Goal: Navigation & Orientation: Find specific page/section

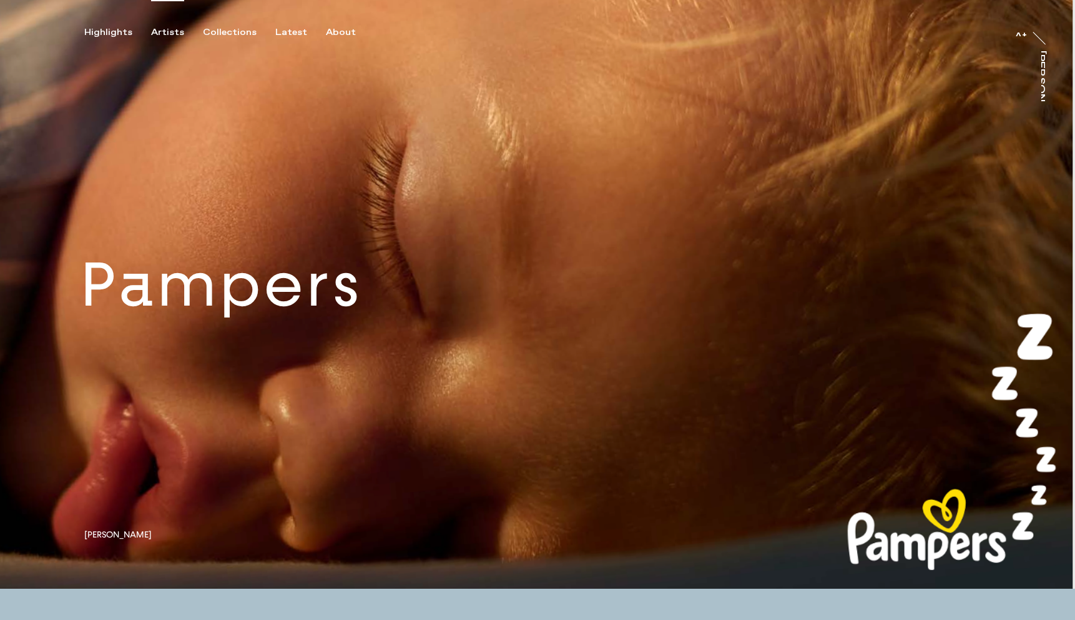
click at [160, 30] on div "Artists" at bounding box center [167, 32] width 33 height 11
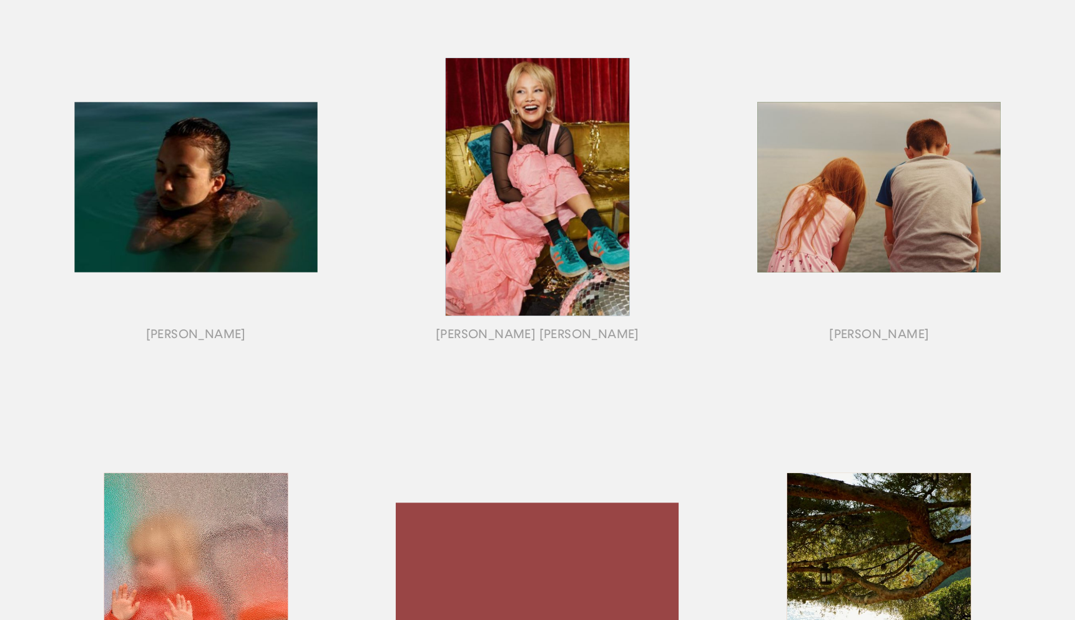
scroll to position [638, 0]
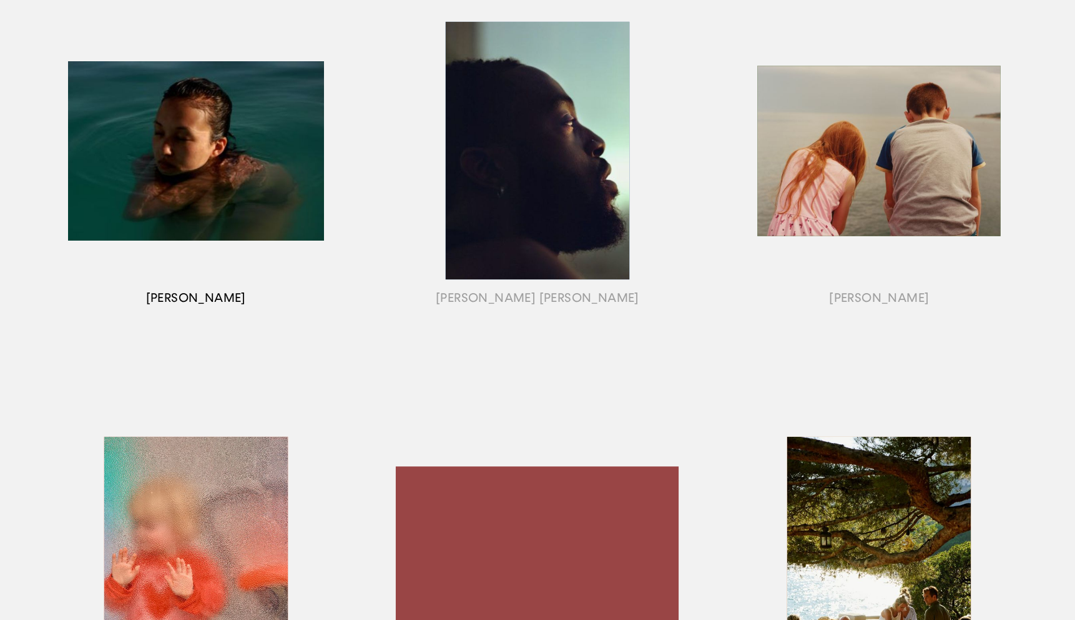
click at [283, 197] on div "button" at bounding box center [196, 166] width 342 height 390
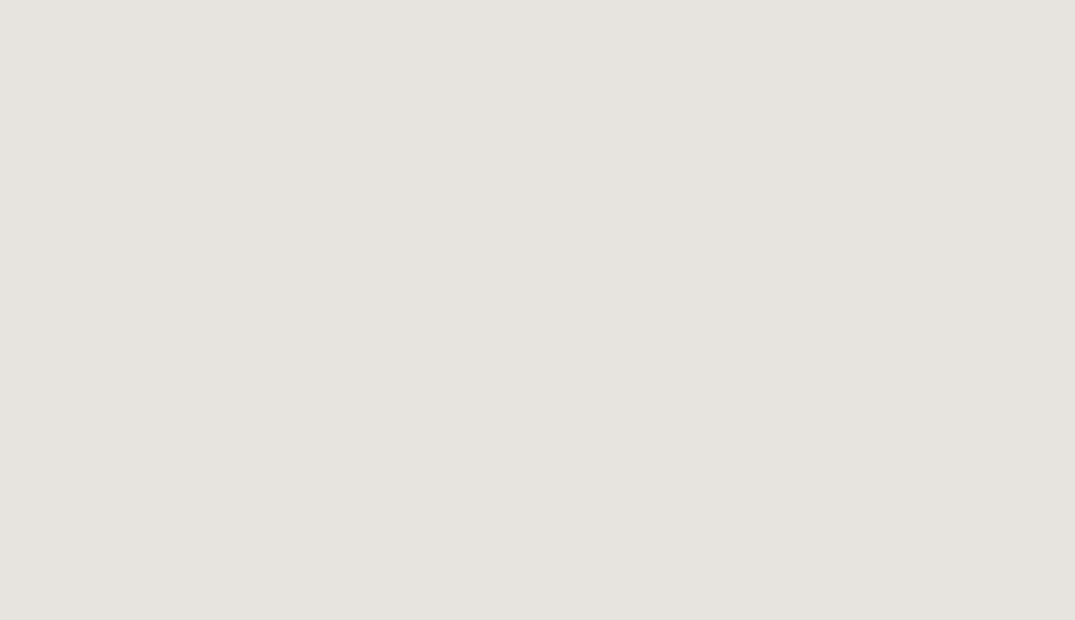
scroll to position [1606, 0]
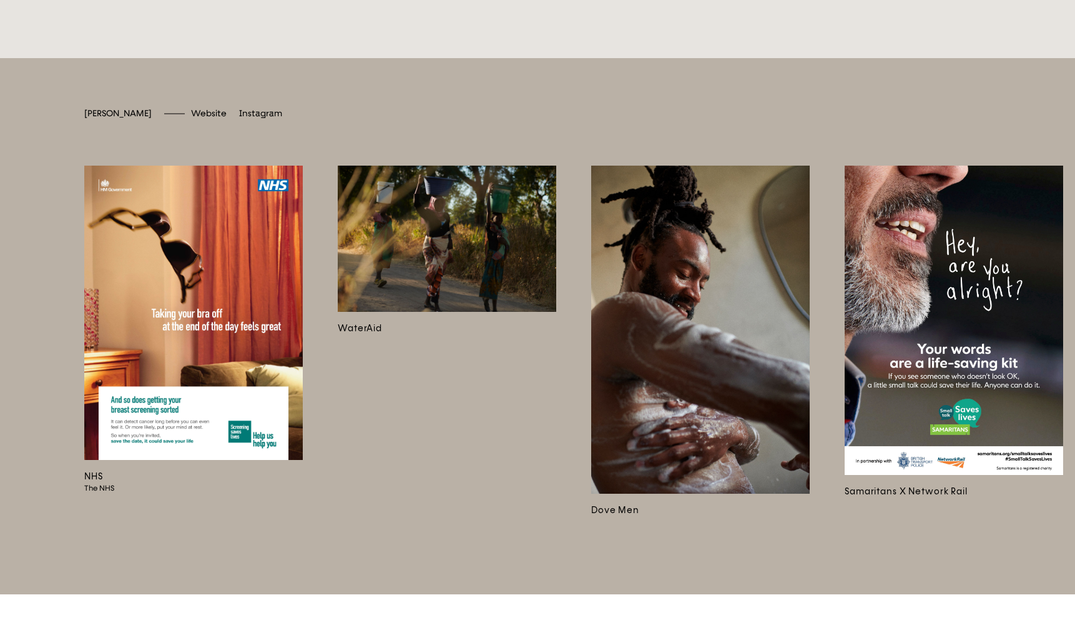
scroll to position [3678, 0]
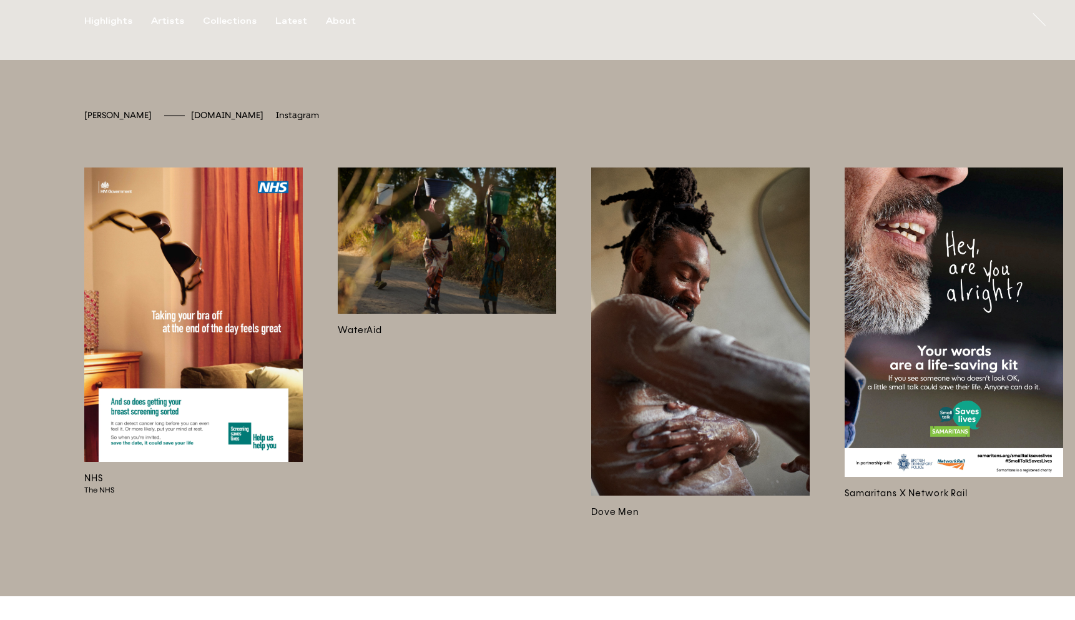
click at [226, 121] on span "[DOMAIN_NAME]" at bounding box center [227, 115] width 72 height 11
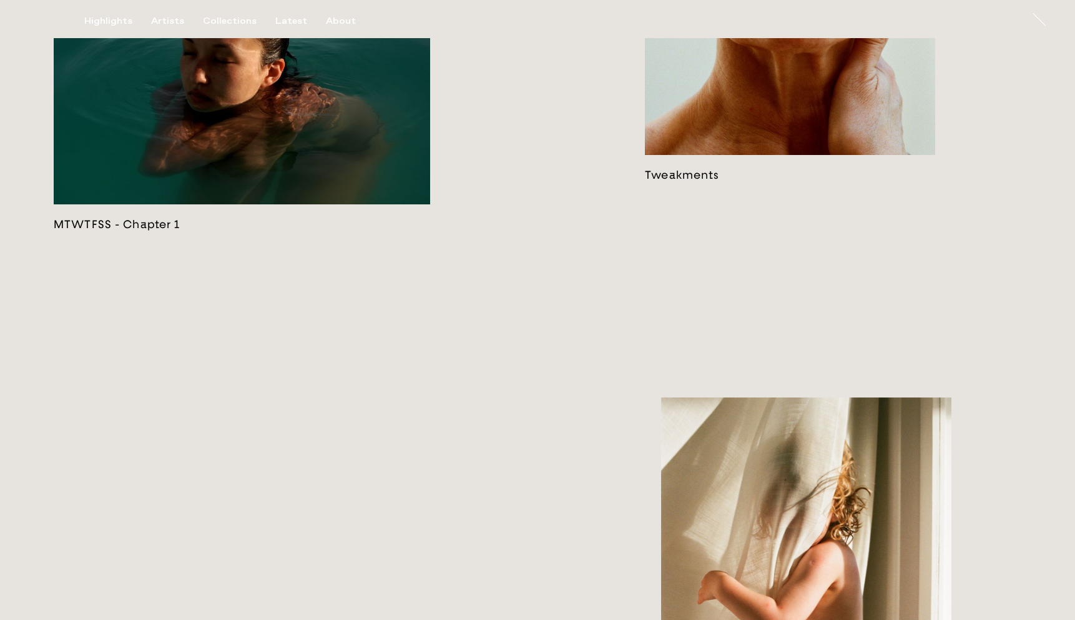
scroll to position [2740, 0]
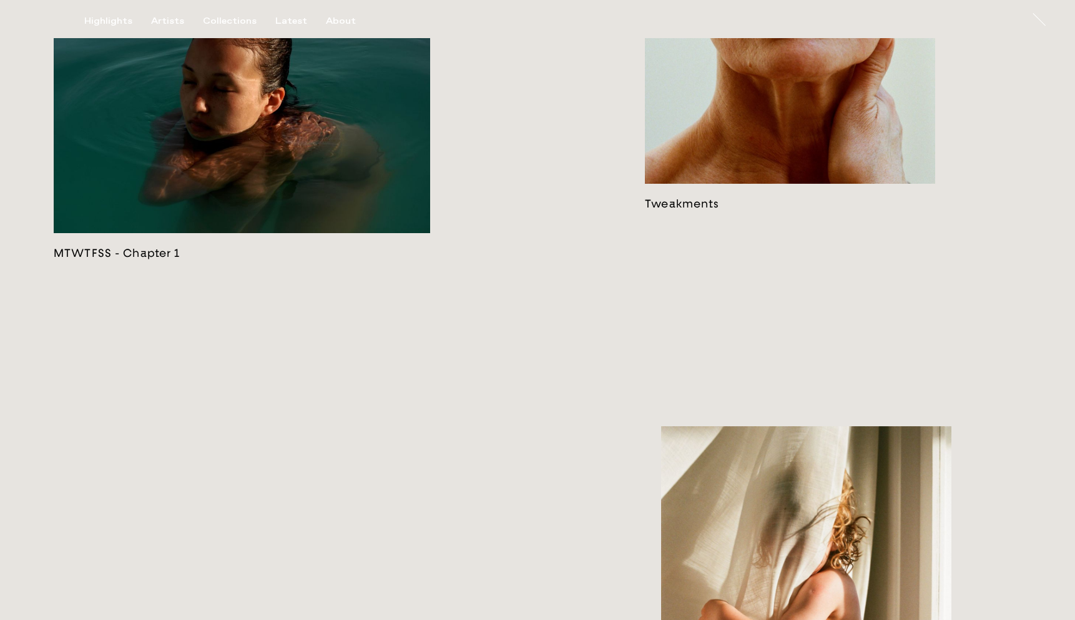
click at [371, 259] on link at bounding box center [242, 120] width 377 height 279
